Goal: Find specific page/section: Find specific page/section

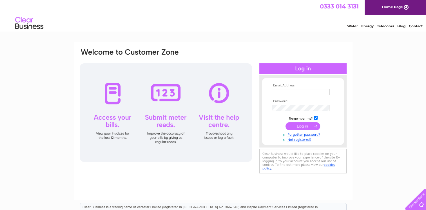
type input "[PERSON_NAME][EMAIL_ADDRESS][DOMAIN_NAME]"
click at [304, 126] on input "submit" at bounding box center [302, 126] width 35 height 8
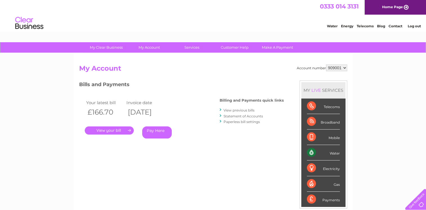
click at [117, 130] on link "." at bounding box center [109, 130] width 49 height 8
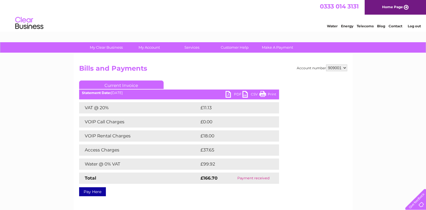
click at [228, 93] on link "PDF" at bounding box center [233, 95] width 17 height 8
